Goal: Check status: Check status

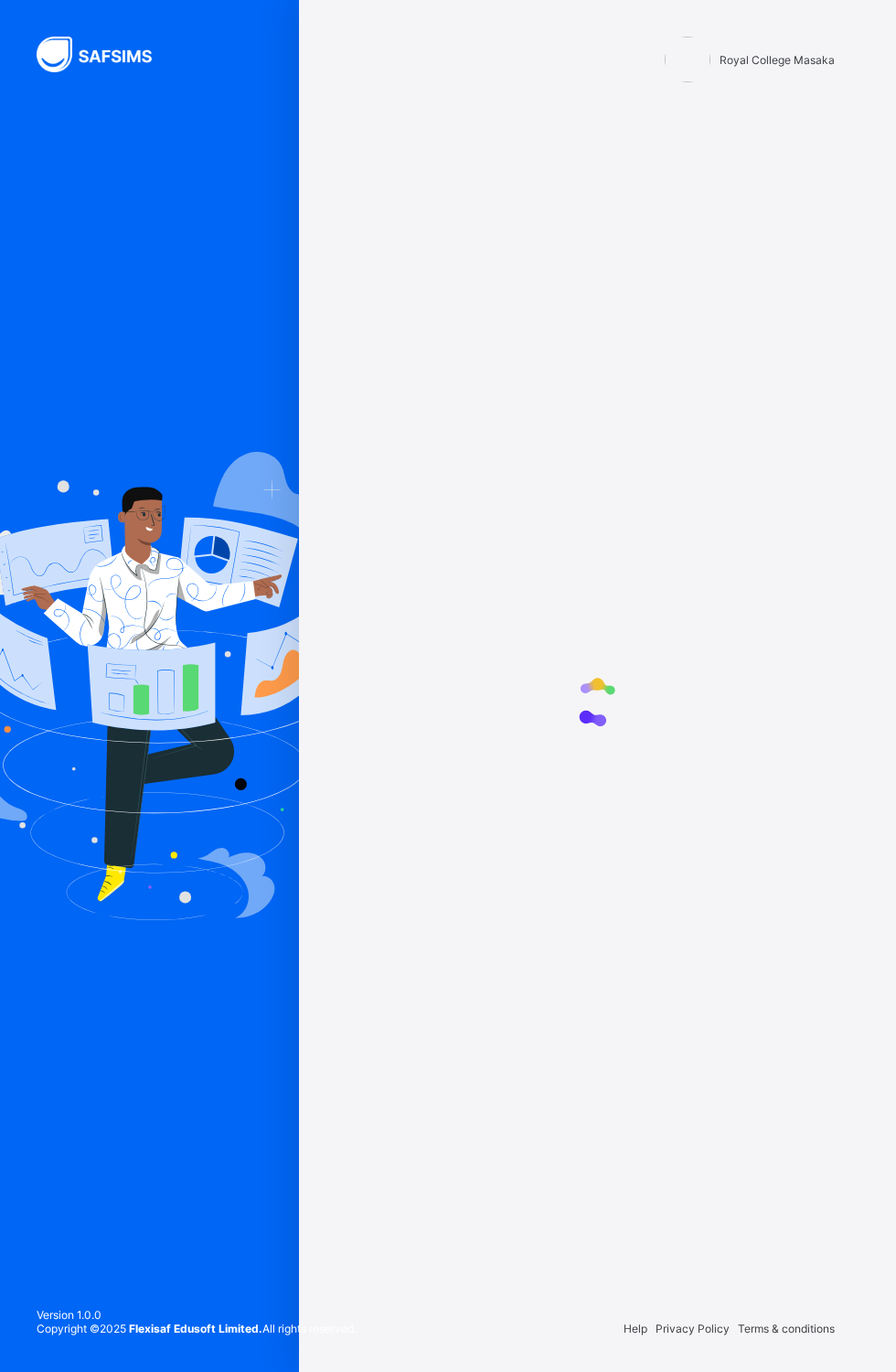
click at [124, 1371] on div "Version 1.0.0 Copyright © 2025 Flexisaf Edusoft Limited. All rights reserved." at bounding box center [196, 1331] width 393 height 83
click at [746, 1371] on div "Help Privacy Policy Terms & conditions" at bounding box center [597, 1328] width 512 height 87
click at [732, 70] on div "Royal College Masaka" at bounding box center [749, 59] width 170 height 45
click at [756, 108] on div "Royal College Masaka" at bounding box center [597, 60] width 512 height 121
click at [161, 734] on img at bounding box center [149, 686] width 435 height 468
